Goal: Task Accomplishment & Management: Use online tool/utility

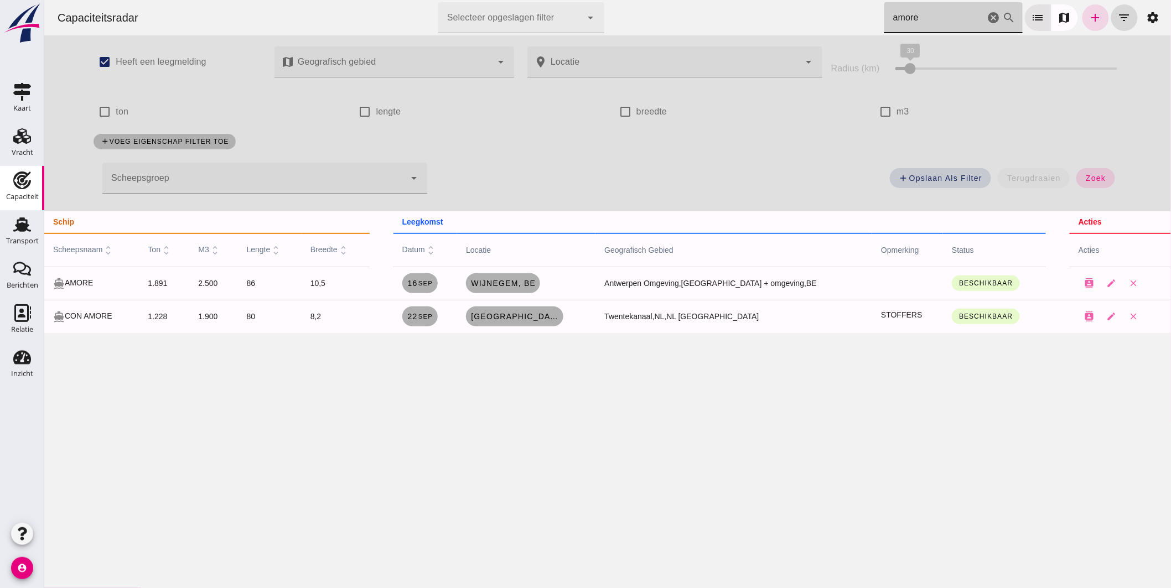
drag, startPoint x: 941, startPoint y: 19, endPoint x: 575, endPoint y: -20, distance: 368.1
click at [575, 0] on html "Capaciteitsradar Selecteer opgeslagen filter Selecteer opgeslagen filter cancel…" at bounding box center [607, 294] width 1127 height 588
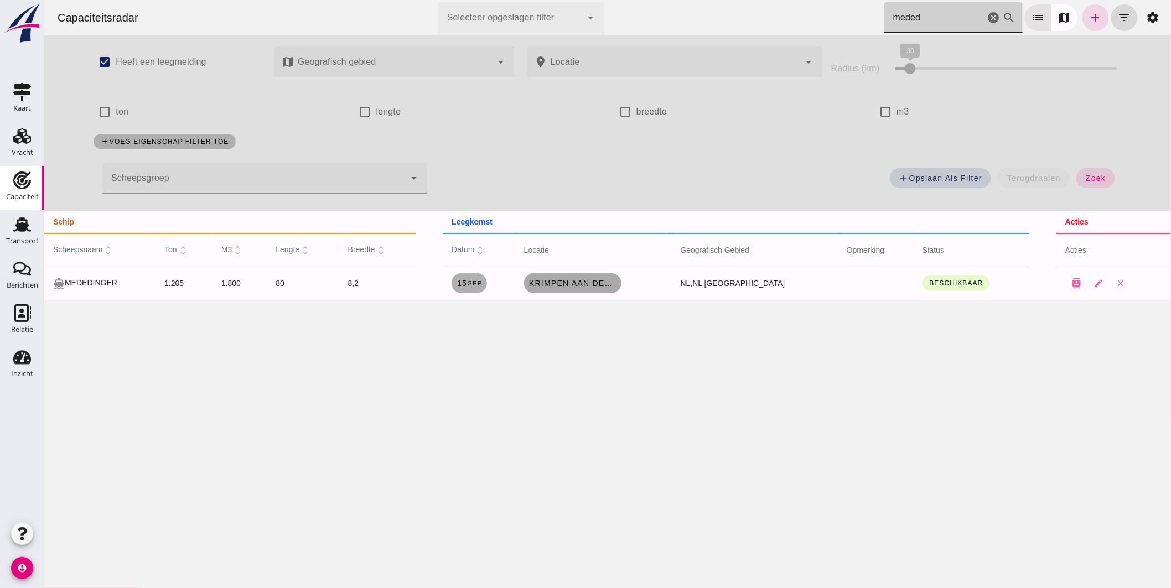
type input "meded"
click at [604, 285] on span "Krimpen aan den IJssel, nl" at bounding box center [572, 283] width 89 height 9
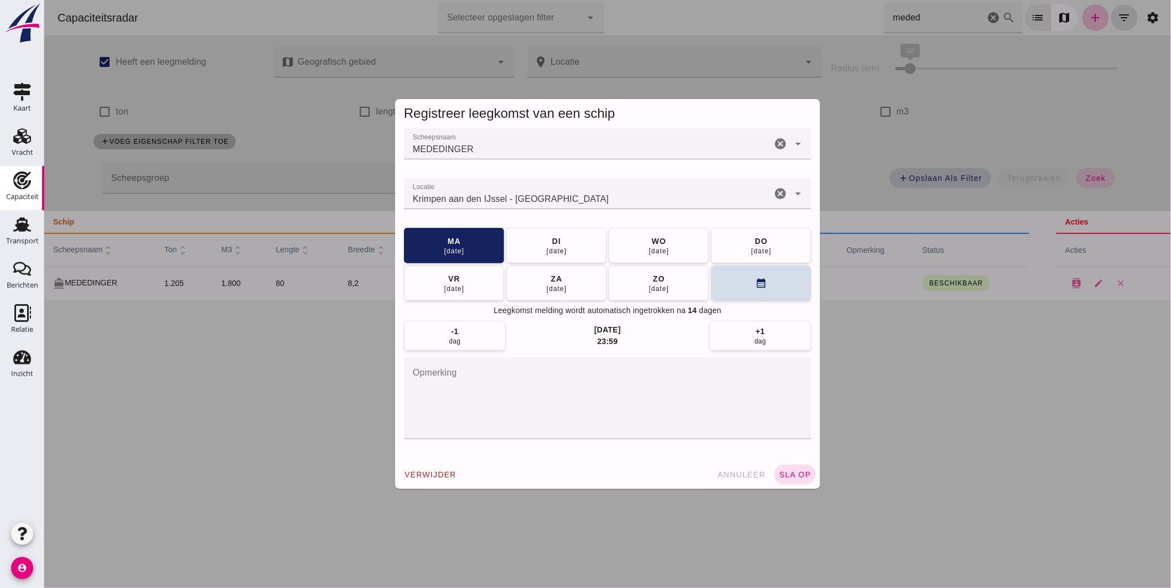
click at [603, 202] on input "Locatie" at bounding box center [588, 199] width 368 height 13
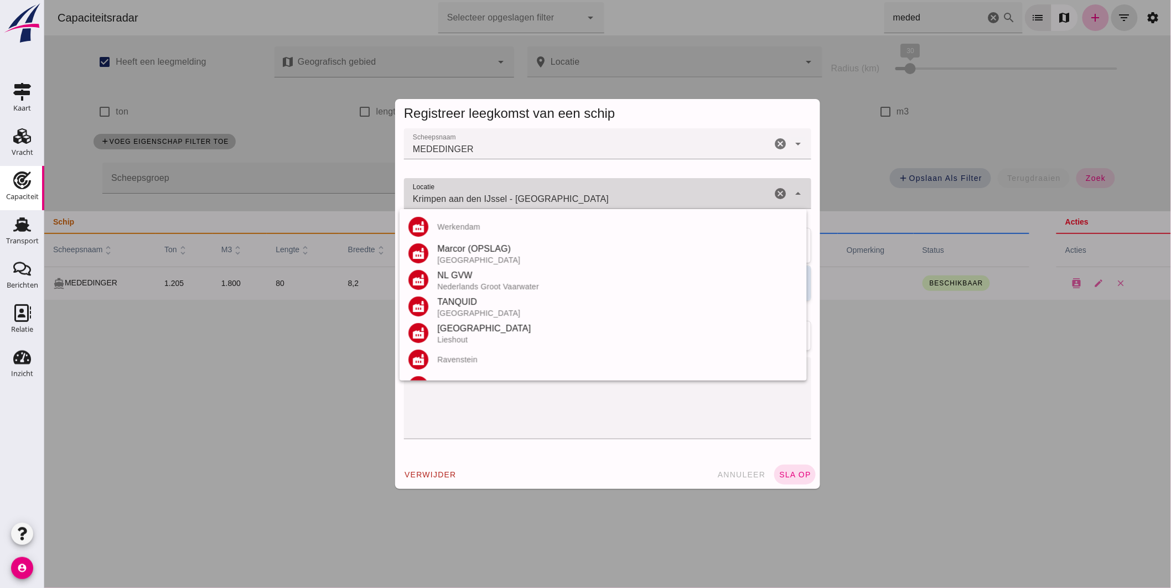
click at [604, 202] on input "Krimpen aan den IJssel - [GEOGRAPHIC_DATA]" at bounding box center [588, 199] width 368 height 13
click at [604, 201] on input "Krimpen aan den IJssel - [GEOGRAPHIC_DATA]" at bounding box center [588, 199] width 368 height 13
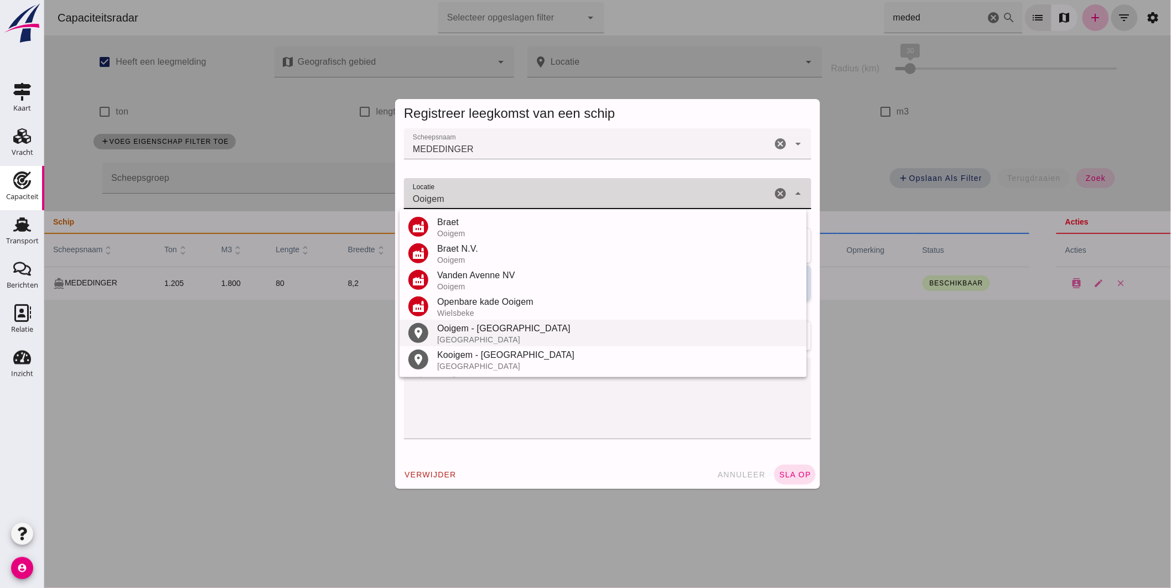
click at [477, 329] on div "Ooigem - [GEOGRAPHIC_DATA]" at bounding box center [617, 328] width 361 height 13
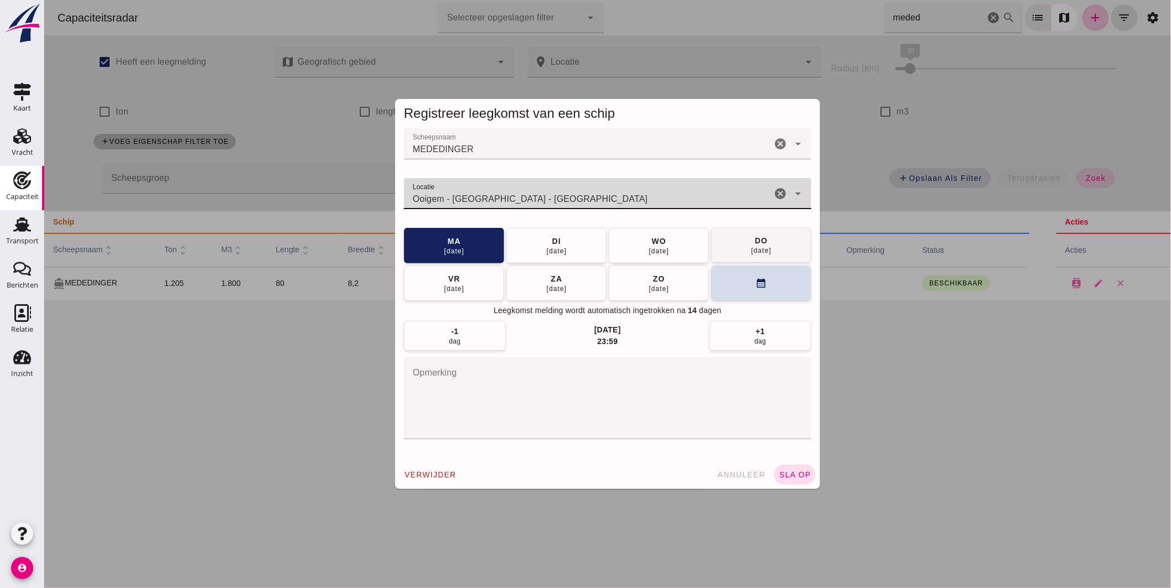
type input "Ooigem - [GEOGRAPHIC_DATA] - [GEOGRAPHIC_DATA]"
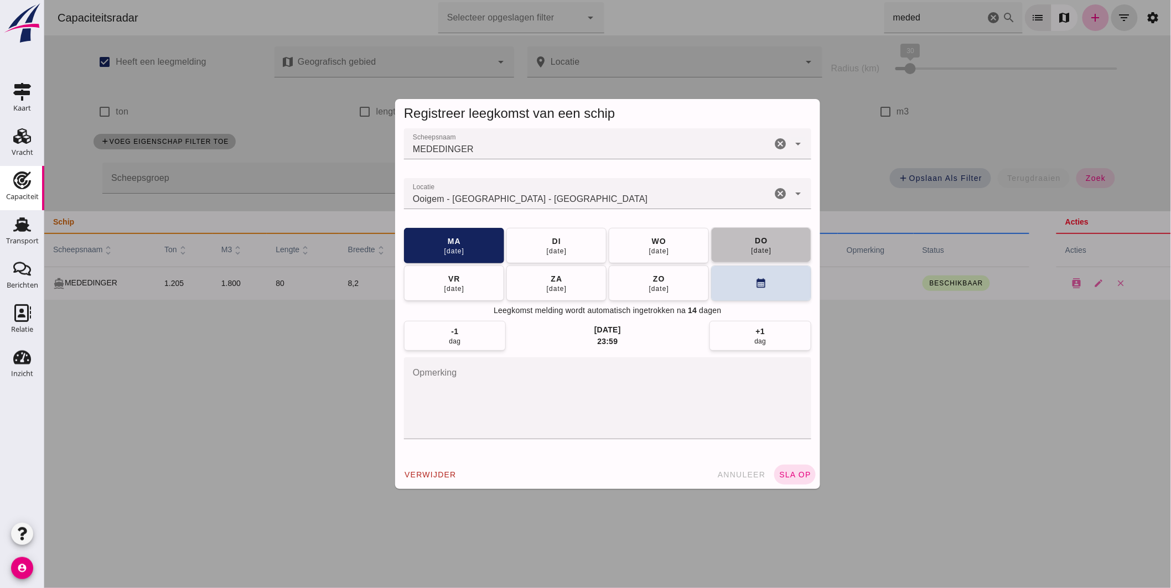
click at [756, 244] on div "do" at bounding box center [760, 240] width 13 height 11
click at [780, 471] on span "sla op" at bounding box center [794, 475] width 33 height 9
